Goal: Task Accomplishment & Management: Manage account settings

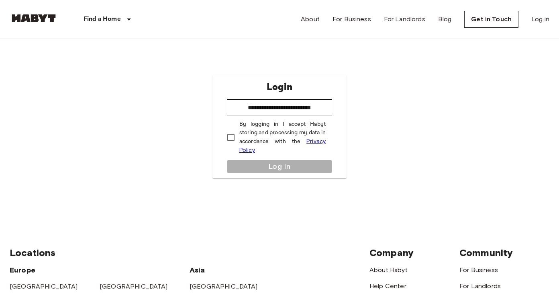
type input "**********"
click at [290, 169] on button "Log in" at bounding box center [279, 166] width 105 height 14
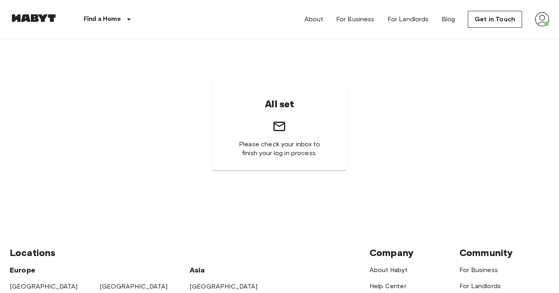
click at [538, 18] on img at bounding box center [542, 19] width 14 height 14
click at [491, 33] on li "Profile" at bounding box center [512, 33] width 80 height 14
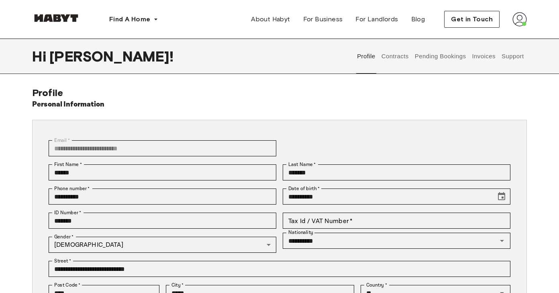
click at [397, 54] on button "Contracts" at bounding box center [394, 56] width 29 height 35
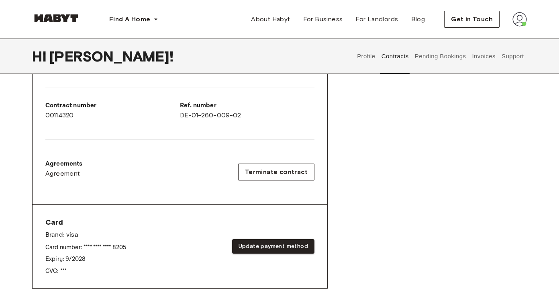
scroll to position [190, 0]
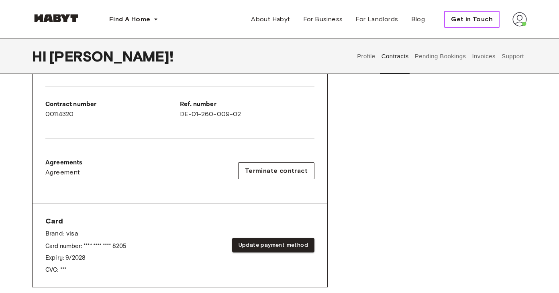
click at [466, 24] on span "Get in Touch" at bounding box center [472, 19] width 42 height 10
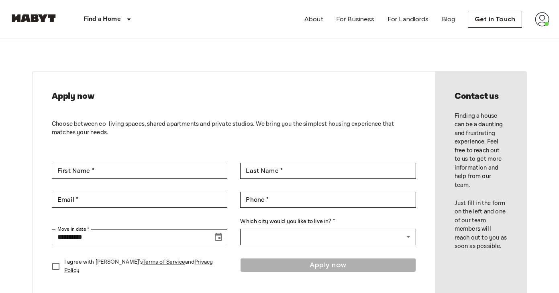
click at [541, 19] on img at bounding box center [542, 19] width 14 height 14
click at [382, 61] on div at bounding box center [279, 146] width 559 height 293
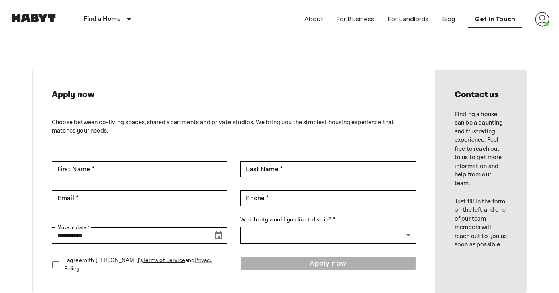
scroll to position [3, 0]
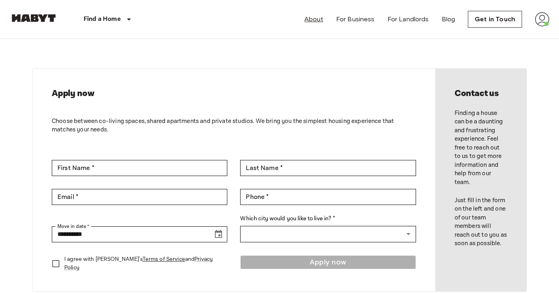
click at [319, 16] on link "About" at bounding box center [313, 19] width 19 height 10
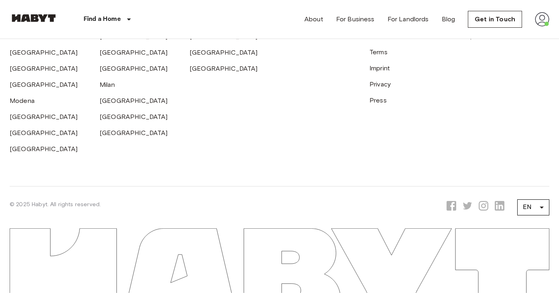
scroll to position [2438, 0]
click at [387, 8] on link "Help Center" at bounding box center [387, 4] width 37 height 8
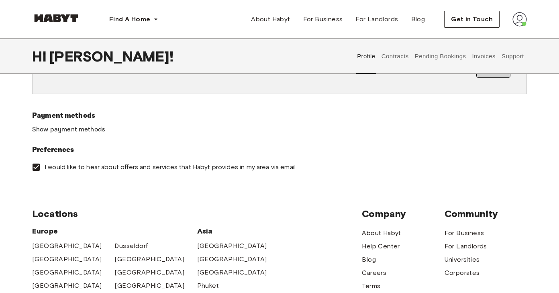
scroll to position [246, 0]
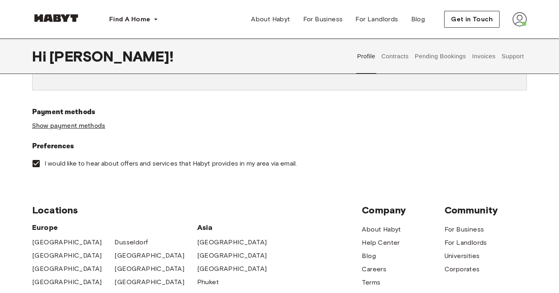
click at [79, 124] on link "Show payment methods" at bounding box center [68, 126] width 73 height 8
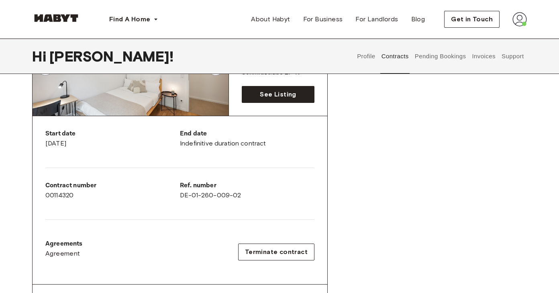
scroll to position [114, 0]
